Goal: Find specific page/section: Find specific page/section

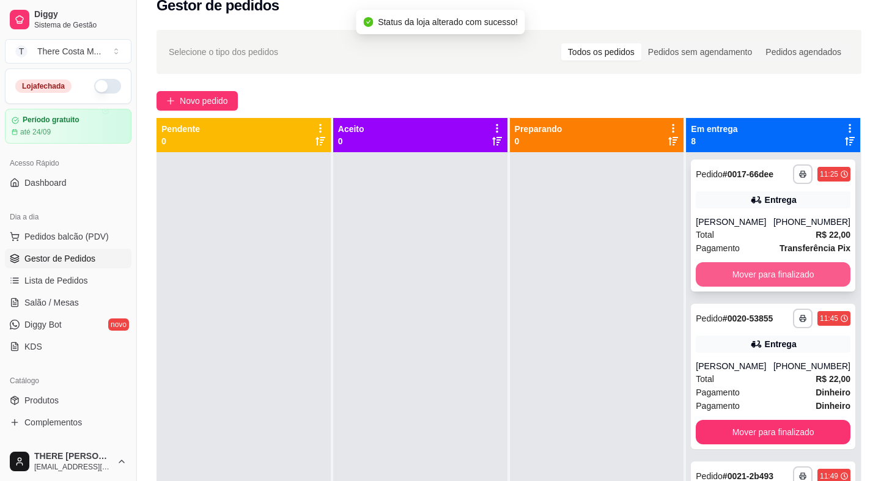
click at [762, 274] on button "Mover para finalizado" at bounding box center [773, 274] width 155 height 24
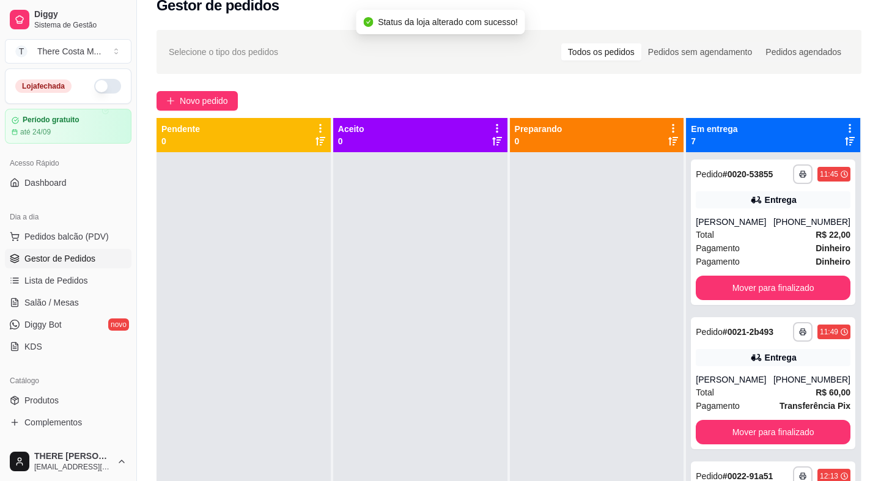
click at [760, 274] on div "**********" at bounding box center [773, 232] width 164 height 145
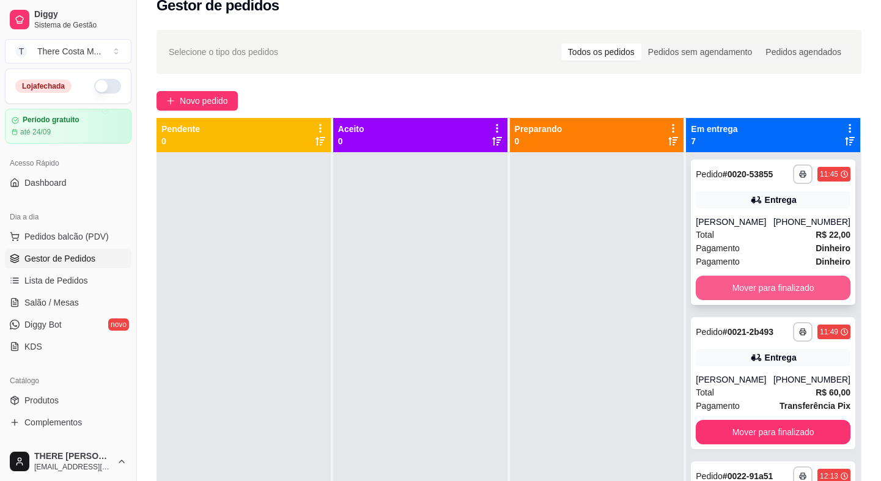
click at [751, 289] on button "Mover para finalizado" at bounding box center [773, 288] width 155 height 24
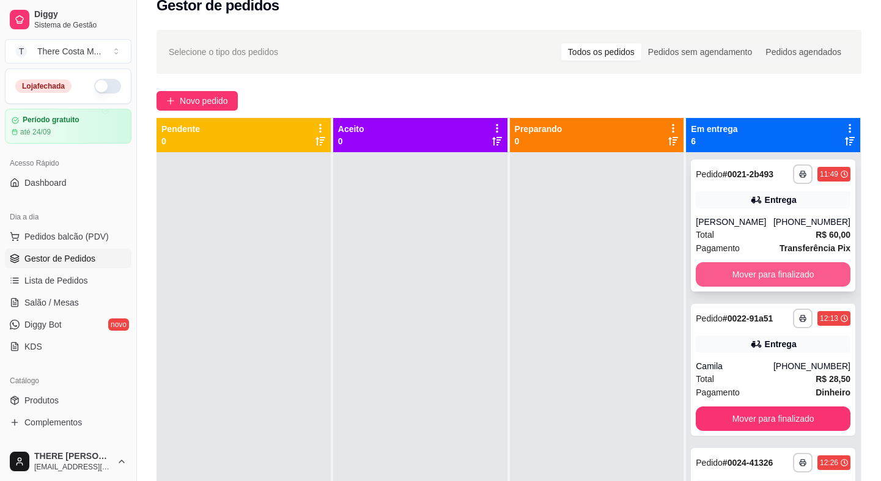
click at [757, 278] on button "Mover para finalizado" at bounding box center [773, 274] width 155 height 24
click at [759, 271] on button "Mover para finalizado" at bounding box center [773, 274] width 155 height 24
click at [765, 279] on button "Mover para finalizado" at bounding box center [773, 275] width 150 height 24
click at [768, 276] on button "Mover para finalizado" at bounding box center [773, 275] width 150 height 24
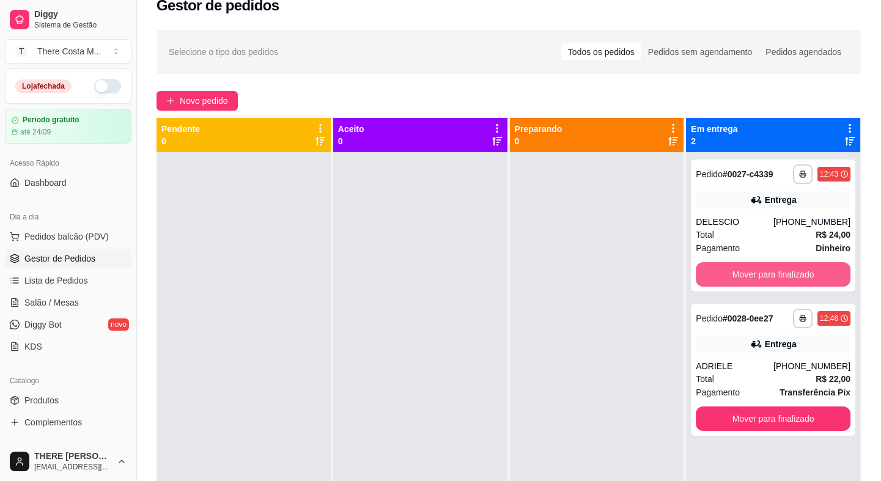
click at [768, 276] on button "Mover para finalizado" at bounding box center [773, 274] width 155 height 24
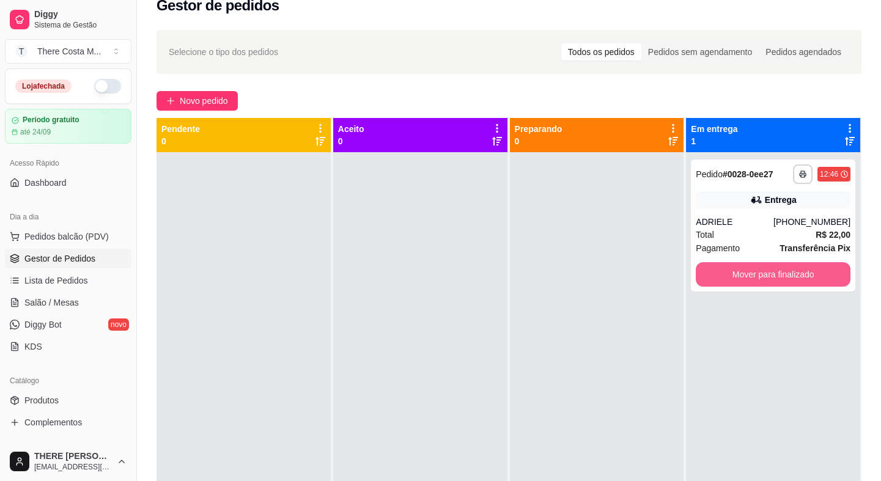
click at [768, 276] on button "Mover para finalizado" at bounding box center [773, 274] width 155 height 24
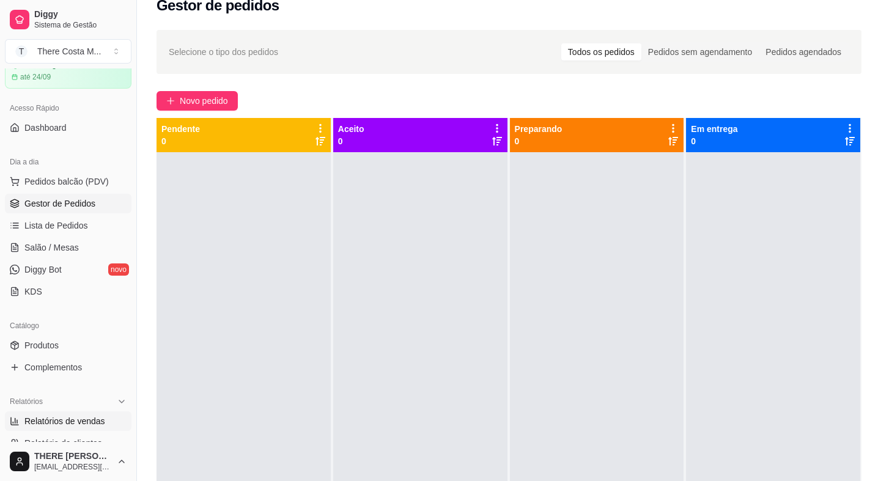
scroll to position [111, 0]
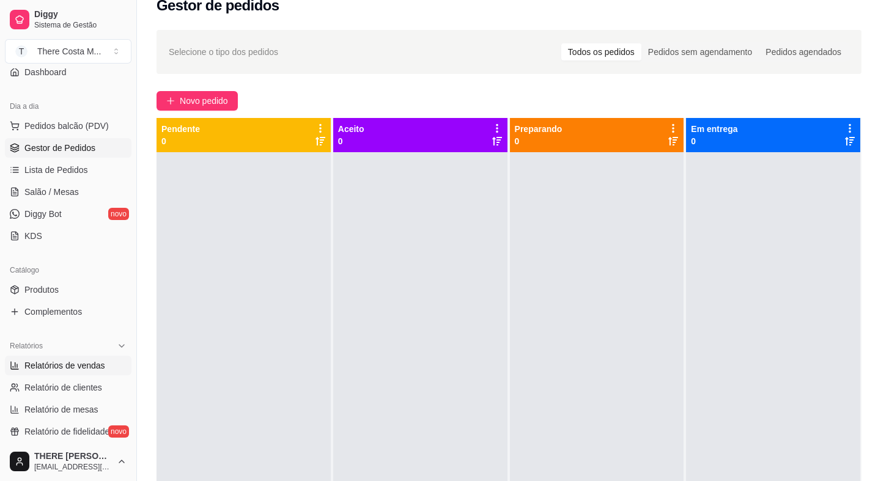
click at [73, 360] on span "Relatórios de vendas" at bounding box center [64, 365] width 81 height 12
select select "ALL"
select select "0"
